Goal: Task Accomplishment & Management: Manage account settings

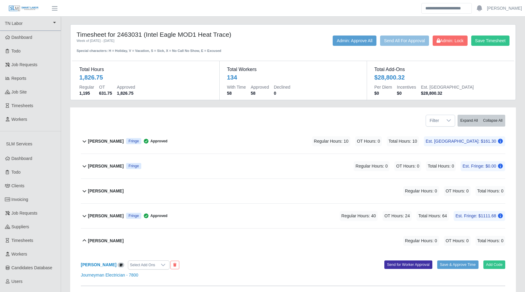
scroll to position [2096, 0]
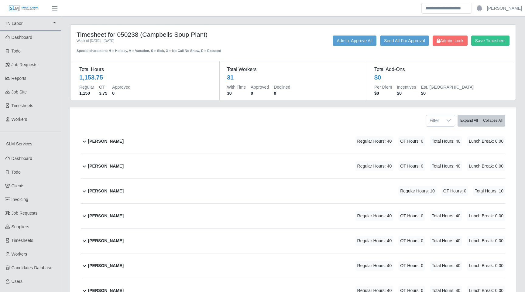
click at [183, 148] on div "Andres Hernandez Regular Hours: 40 OT Hours: 0 Total Hours: 40 Lunch Break: 0.00" at bounding box center [296, 141] width 417 height 25
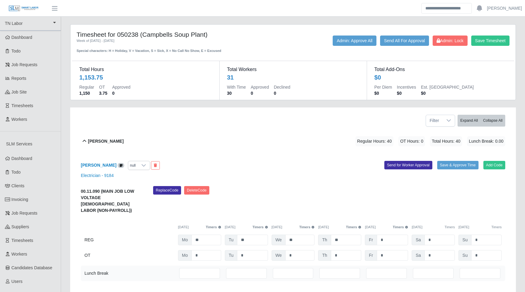
click at [219, 225] on icon at bounding box center [219, 227] width 3 height 5
click at [267, 226] on icon at bounding box center [266, 227] width 3 height 3
click at [312, 226] on icon at bounding box center [313, 227] width 3 height 3
click at [360, 226] on icon at bounding box center [360, 227] width 3 height 3
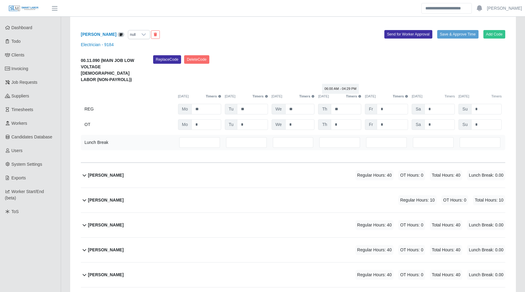
scroll to position [131, 0]
click at [219, 94] on icon at bounding box center [219, 96] width 3 height 5
click at [220, 94] on icon at bounding box center [219, 96] width 3 height 5
click at [209, 104] on input "**" at bounding box center [205, 109] width 29 height 11
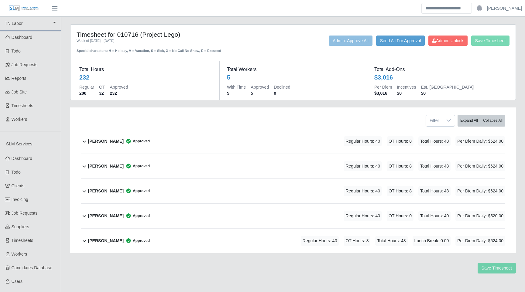
click at [124, 142] on b "Hector Lizandro Inestroza" at bounding box center [106, 141] width 36 height 6
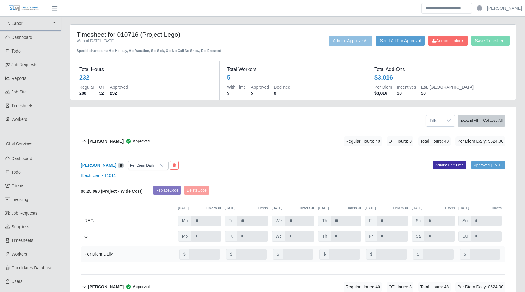
click at [219, 211] on icon at bounding box center [219, 208] width 3 height 5
click at [313, 211] on icon at bounding box center [312, 208] width 3 height 5
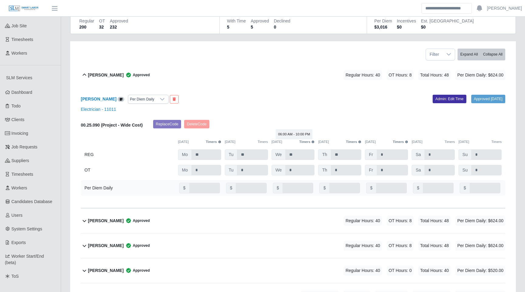
scroll to position [76, 0]
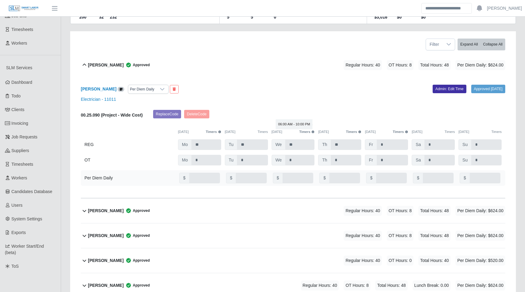
click at [358, 135] on button "Timers" at bounding box center [353, 131] width 15 height 5
click at [404, 135] on button "Timers" at bounding box center [400, 131] width 15 height 5
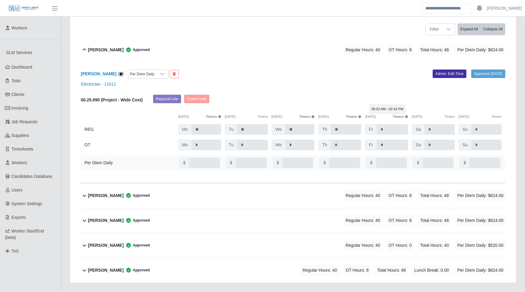
scroll to position [133, 0]
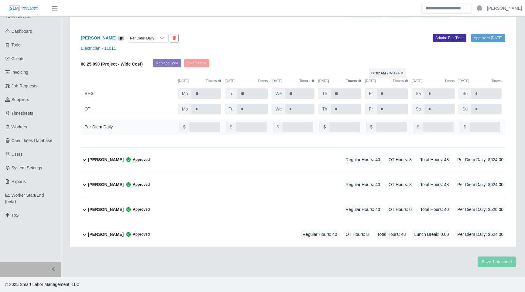
click at [170, 234] on div "Ramon Cintron Gomez Approved Regular Hours: 40 OT Hours: 8 Total Hours: 48 Lunc…" at bounding box center [296, 234] width 417 height 25
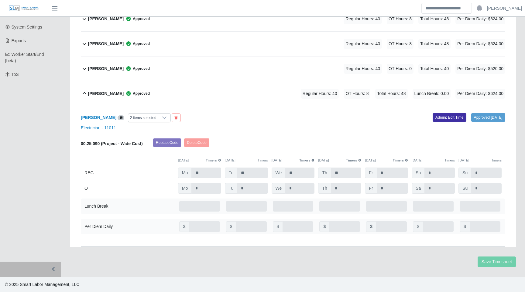
scroll to position [281, 0]
click at [404, 160] on button "Timers" at bounding box center [400, 160] width 15 height 5
click at [235, 64] on div "Marlon Obeth Matute-Romero Approved Regular Hours: 40 OT Hours: 0 Total Hours: …" at bounding box center [296, 69] width 417 height 25
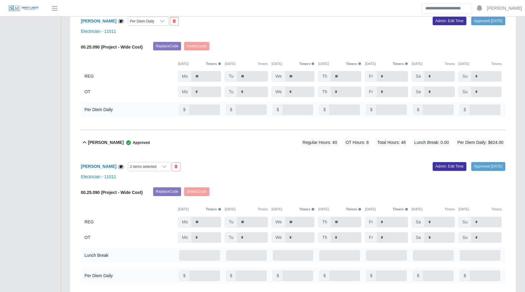
scroll to position [340, 0]
click at [402, 67] on button "Timers" at bounding box center [400, 64] width 15 height 5
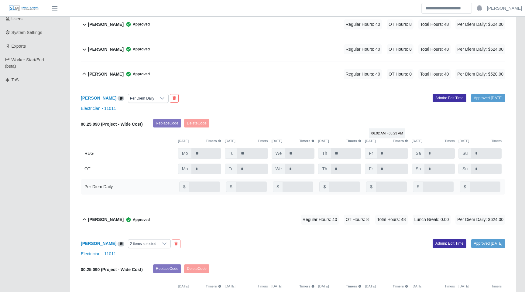
scroll to position [254, 0]
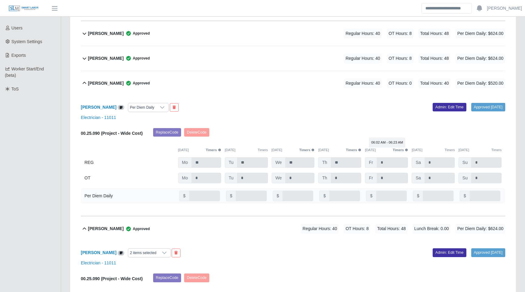
click at [284, 60] on div "Mariano Nieves Rivera Approved Regular Hours: 40 OT Hours: 8 Total Hours: 48 Pe…" at bounding box center [296, 58] width 417 height 25
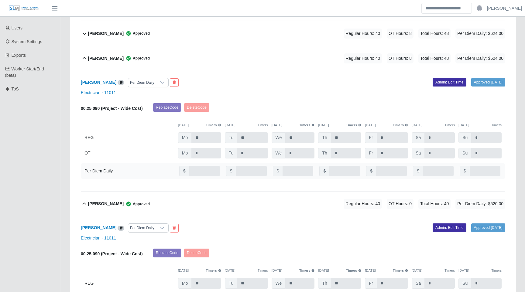
click at [397, 128] on button "Timers" at bounding box center [400, 125] width 15 height 5
click at [357, 128] on button "Timers" at bounding box center [353, 125] width 15 height 5
click at [304, 96] on div "Electrician - 11011" at bounding box center [293, 93] width 434 height 6
click at [263, 71] on div "Mariano Nieves Rivera Approved Regular Hours: 40 OT Hours: 8 Total Hours: 48 Pe…" at bounding box center [296, 58] width 417 height 25
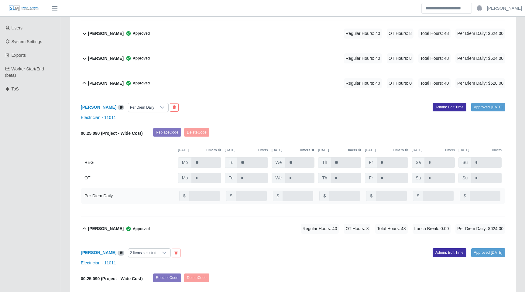
click at [232, 93] on div "Marlon Obeth Matute-Romero Approved Regular Hours: 40 OT Hours: 0 Total Hours: …" at bounding box center [296, 83] width 417 height 25
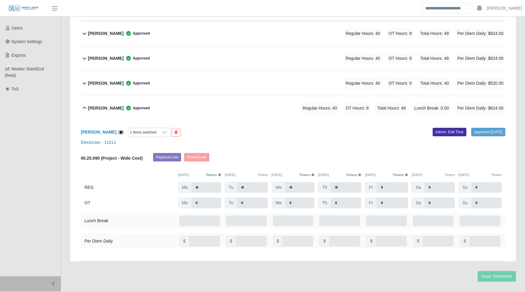
click at [220, 114] on div "Ramon Cintron Gomez Approved Regular Hours: 40 OT Hours: 8 Total Hours: 48 Lunc…" at bounding box center [296, 108] width 417 height 25
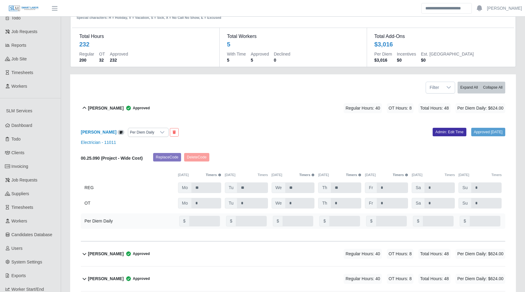
scroll to position [39, 0]
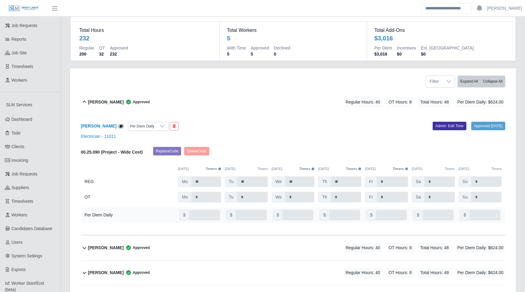
click at [223, 96] on div "Hector Lizandro Inestroza Approved Regular Hours: 40 OT Hours: 8 Total Hours: 4…" at bounding box center [296, 102] width 417 height 25
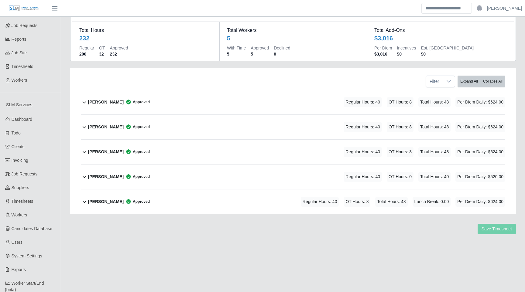
scroll to position [0, 0]
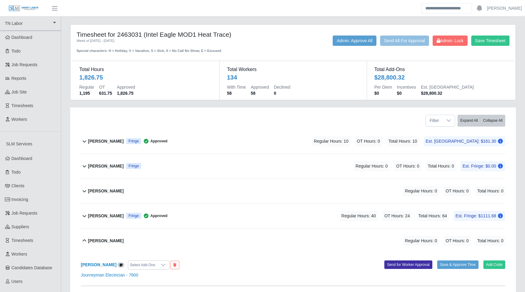
scroll to position [2096, 0]
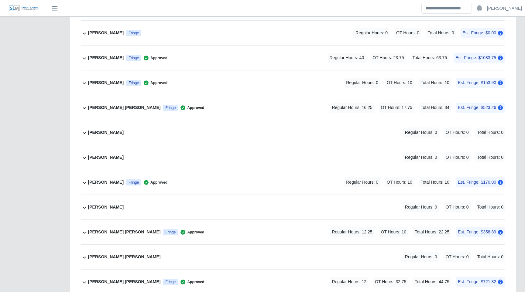
click at [157, 131] on div "Josue Pelaez Regular Hours: 0 OT Hours: 0 Total Hours: 0" at bounding box center [296, 132] width 417 height 25
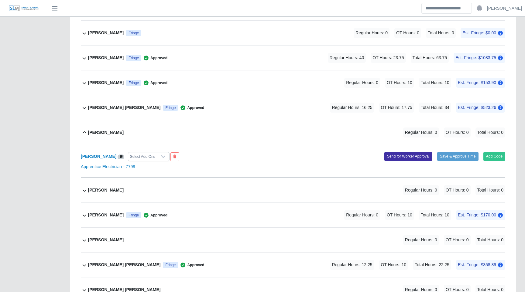
click at [154, 132] on div "Josue Pelaez Regular Hours: 0 OT Hours: 0 Total Hours: 0" at bounding box center [296, 132] width 417 height 25
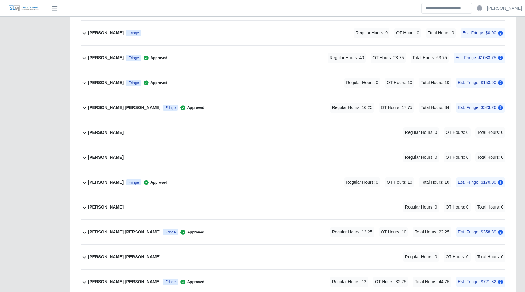
drag, startPoint x: 127, startPoint y: 133, endPoint x: 92, endPoint y: 133, distance: 35.3
click at [92, 133] on div "Josue Pelaez Regular Hours: 0 OT Hours: 0 Total Hours: 0" at bounding box center [296, 132] width 417 height 25
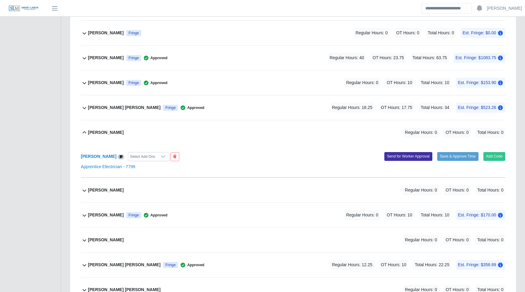
drag, startPoint x: 89, startPoint y: 133, endPoint x: 119, endPoint y: 133, distance: 29.8
click at [118, 133] on div "Josue Pelaez Regular Hours: 0 OT Hours: 0 Total Hours: 0" at bounding box center [296, 132] width 417 height 25
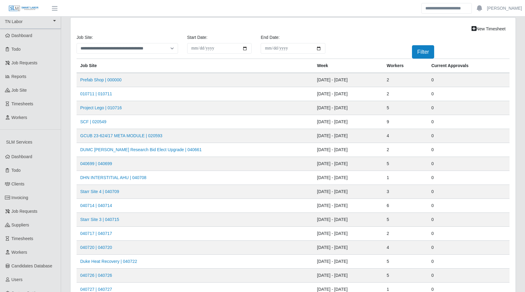
scroll to position [181, 0]
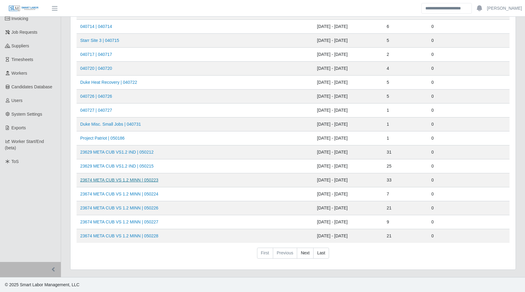
click at [119, 179] on link "23674 META CUB VS 1.2 MINN | 050223" at bounding box center [119, 180] width 78 height 5
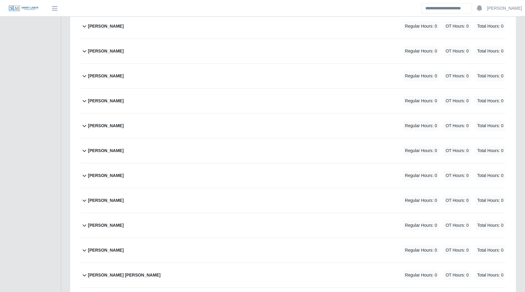
scroll to position [704, 0]
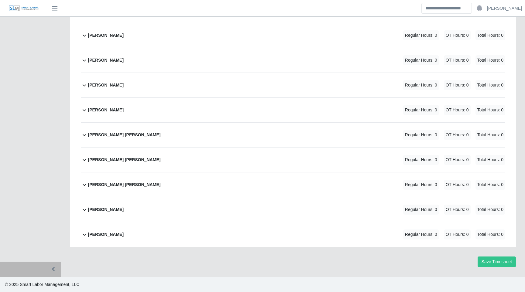
click at [127, 136] on b "Marvin Samuel Giron Trochez" at bounding box center [124, 135] width 73 height 6
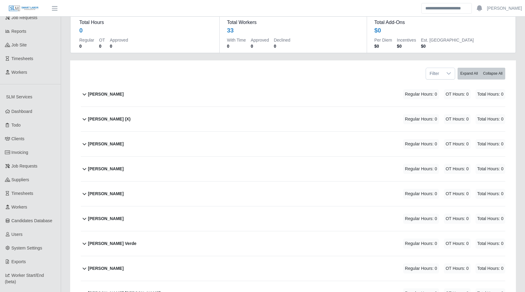
scroll to position [0, 0]
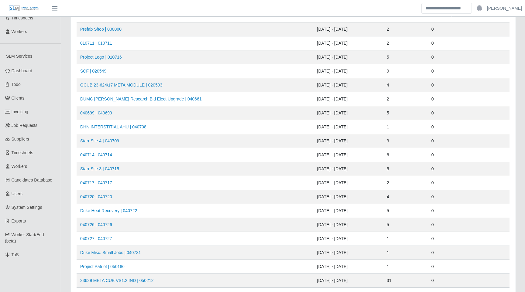
scroll to position [181, 0]
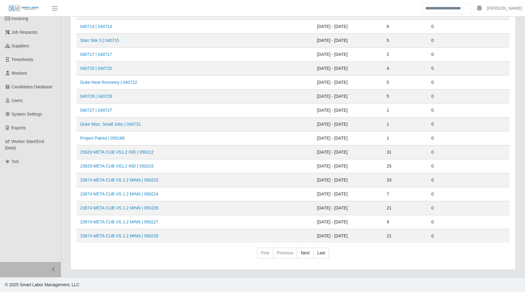
click at [374, 60] on td "[DATE] - [DATE]" at bounding box center [349, 55] width 70 height 14
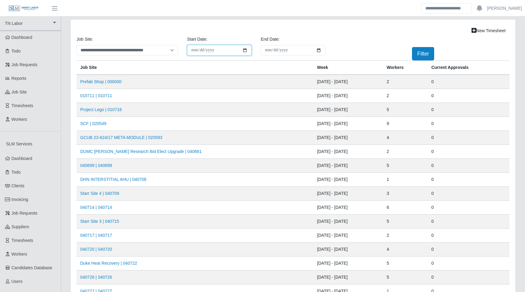
click at [220, 51] on input "**********" at bounding box center [219, 50] width 65 height 11
click at [290, 50] on input "End Date:" at bounding box center [293, 50] width 65 height 11
click at [320, 50] on input "End Date:" at bounding box center [293, 50] width 65 height 11
type input "**********"
click at [424, 56] on button "Filter" at bounding box center [423, 53] width 22 height 13
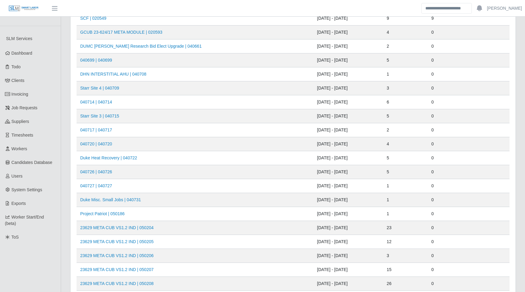
scroll to position [181, 0]
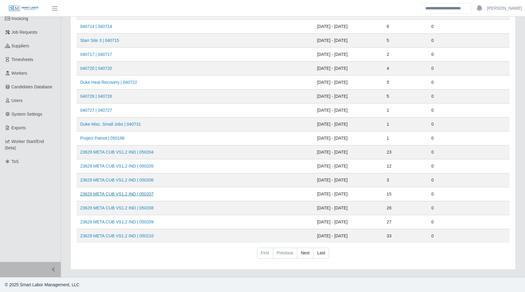
click at [124, 195] on link "23629 META CUB VS1.2 IND | 050207" at bounding box center [117, 194] width 74 height 5
click at [116, 208] on link "23629 META CUB VS1.2 IND | 050208" at bounding box center [117, 208] width 74 height 5
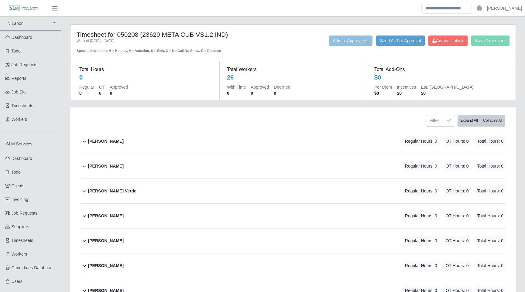
click at [111, 143] on b "[PERSON_NAME]" at bounding box center [106, 141] width 36 height 6
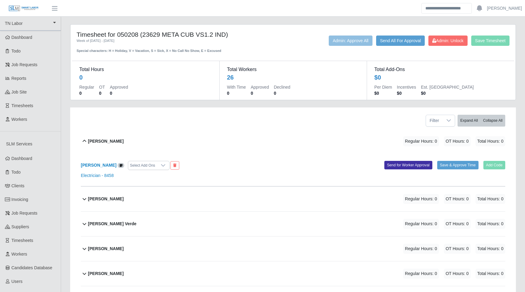
click at [111, 143] on b "[PERSON_NAME]" at bounding box center [106, 141] width 36 height 6
